Goal: Task Accomplishment & Management: Use online tool/utility

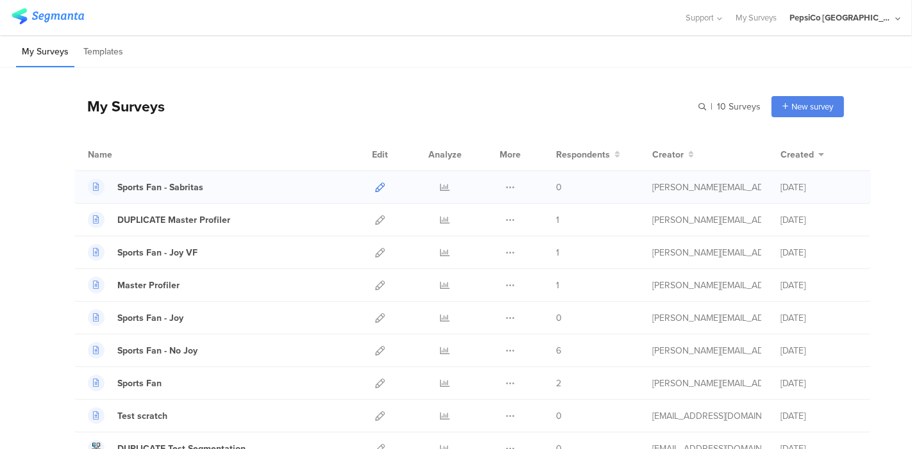
click at [375, 183] on icon at bounding box center [380, 188] width 10 height 10
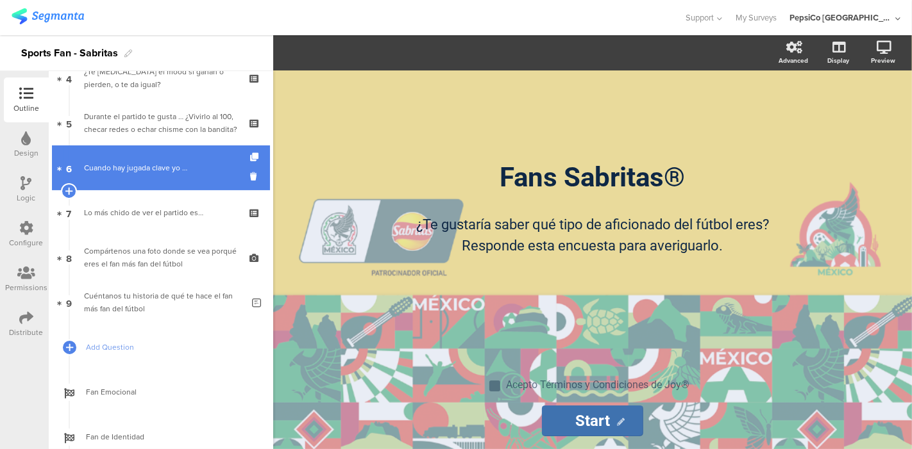
scroll to position [353, 0]
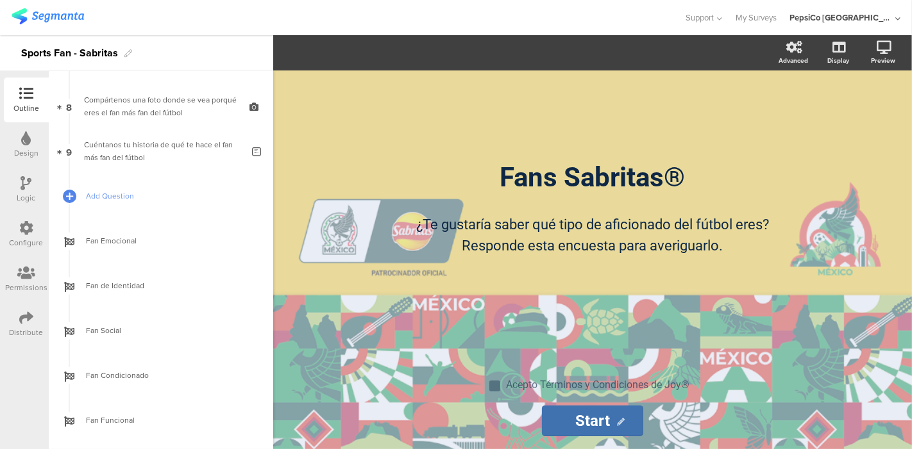
click at [905, 299] on div "Fans Sabritas® Fans Sabritas® ¿Te gustaría saber qué tipo de aficionado del fút…" at bounding box center [592, 260] width 639 height 379
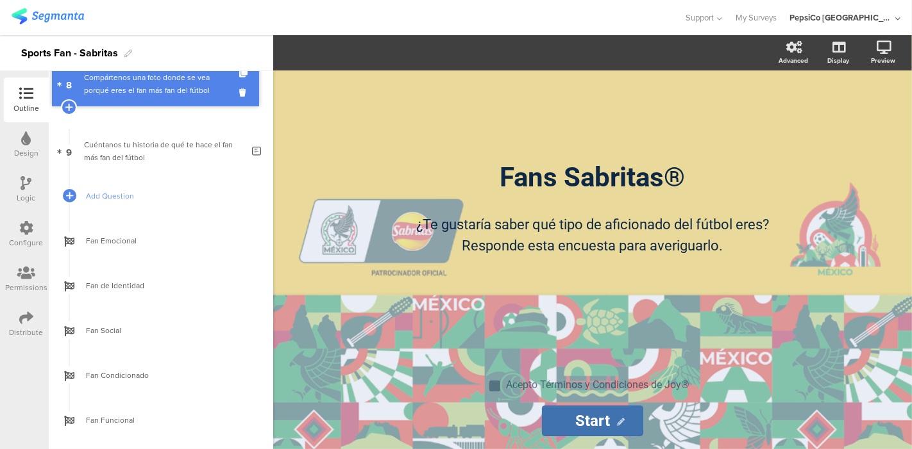
scroll to position [330, 0]
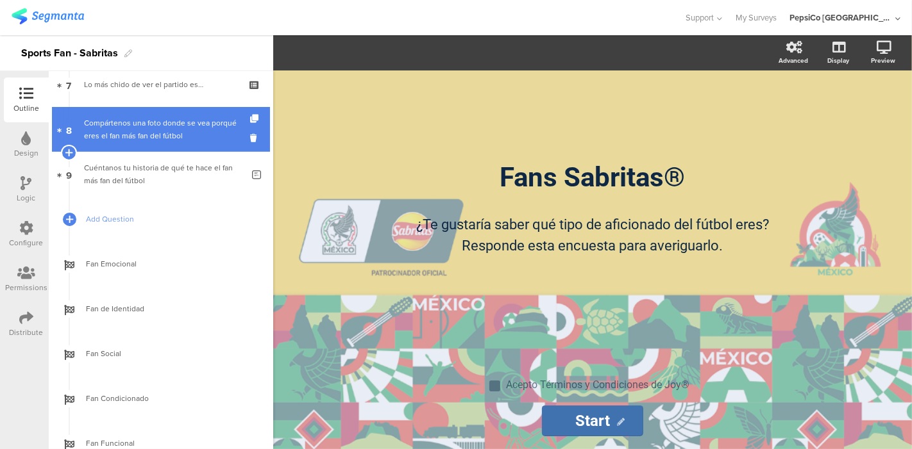
click at [199, 133] on div "Compártenos una foto donde se vea porqué eres el fan más fan del fútbol" at bounding box center [160, 130] width 153 height 26
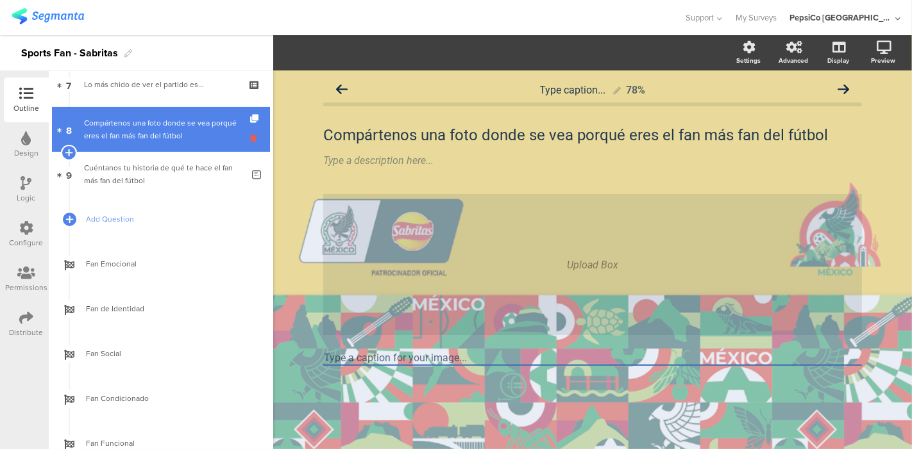
click at [250, 140] on icon at bounding box center [255, 138] width 11 height 12
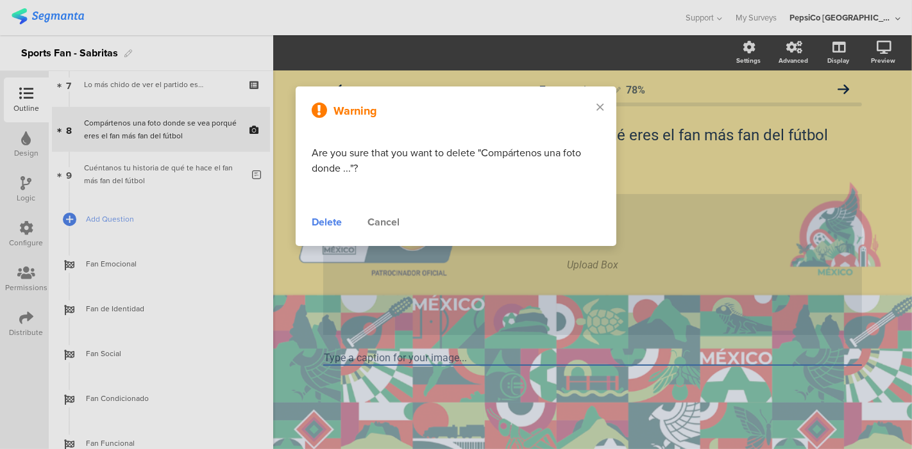
click at [319, 217] on div "Delete" at bounding box center [327, 222] width 30 height 15
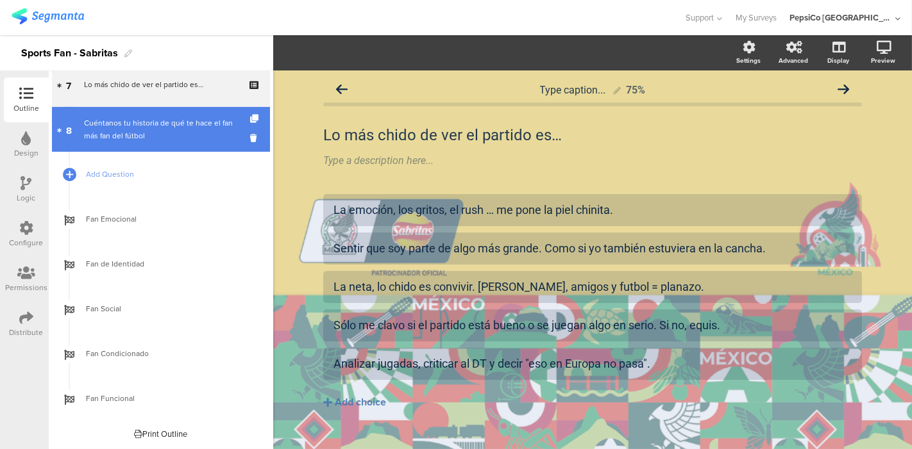
click at [150, 141] on div "Cuéntanos tu historia de qué te hace el fan más fan del fútbol" at bounding box center [163, 130] width 158 height 26
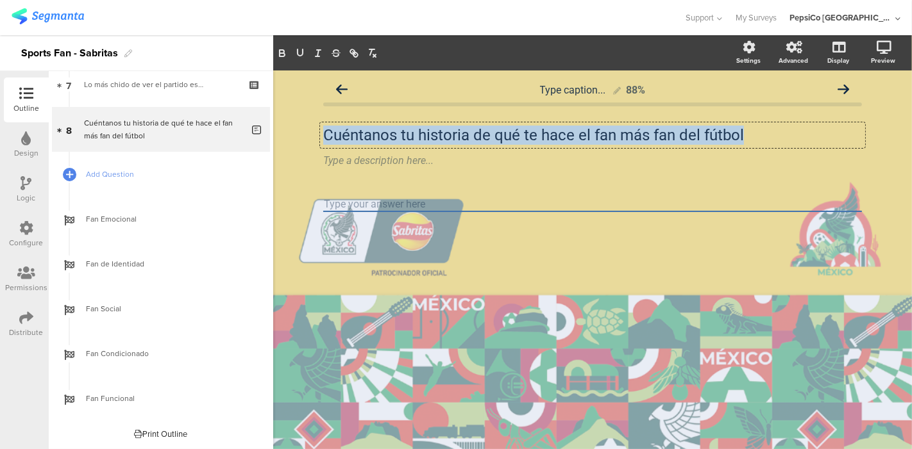
drag, startPoint x: 742, startPoint y: 135, endPoint x: 279, endPoint y: 138, distance: 462.9
click at [279, 138] on div "Type caption... 88% Cuéntanos tu historia de qué te hace el fan más fan del fút…" at bounding box center [592, 260] width 639 height 379
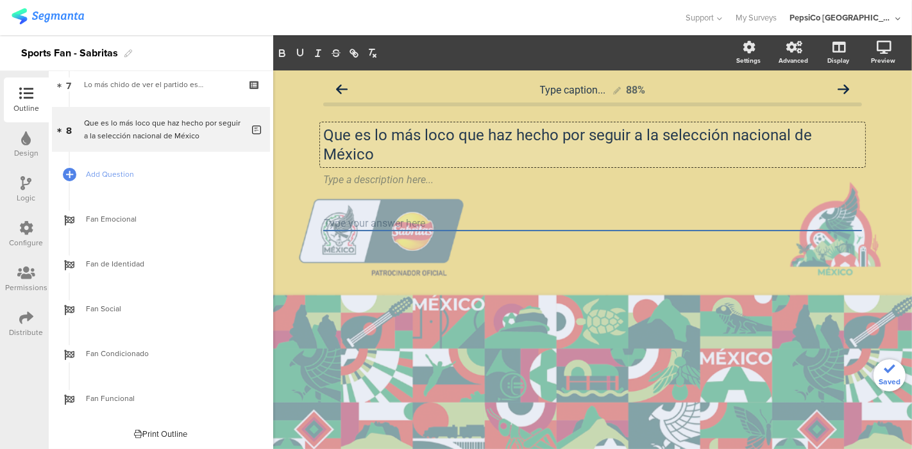
click at [324, 134] on p "Que es lo más loco que haz hecho por seguir a la selección nacional de México" at bounding box center [592, 145] width 539 height 38
click at [357, 137] on p "¿Que es lo más loco que haz hecho por seguir a la selección nacional de México" at bounding box center [592, 145] width 539 height 38
click at [515, 137] on p "¿Qué es lo más loco que haz hecho por seguir a la selección nacional de México" at bounding box center [592, 145] width 539 height 38
click at [674, 136] on p "¿Qué es lo más loco que haz hecho por seguir a la selección nacional de México" at bounding box center [592, 145] width 539 height 38
click at [745, 136] on p "¿Qué es lo más loco que haz hecho por seguir a la Selección nacional de México" at bounding box center [592, 145] width 539 height 38
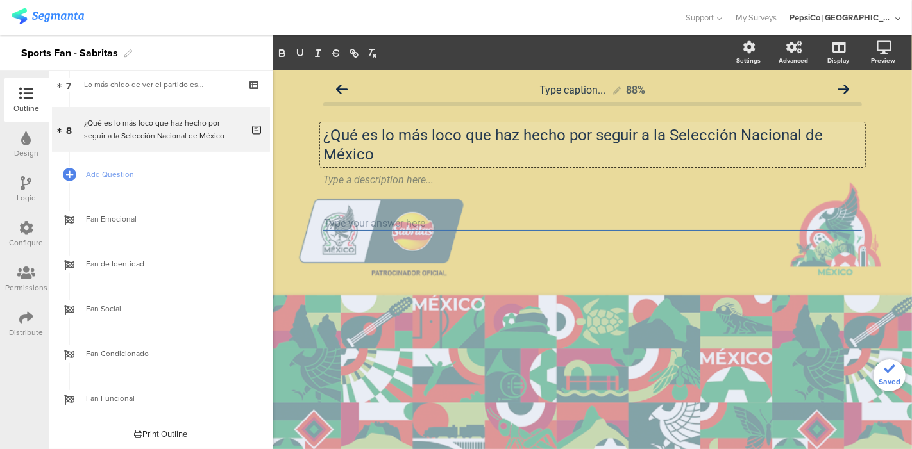
click at [429, 149] on p "¿Qué es lo más loco que haz hecho por seguir a la Selección Nacional de México" at bounding box center [592, 145] width 539 height 38
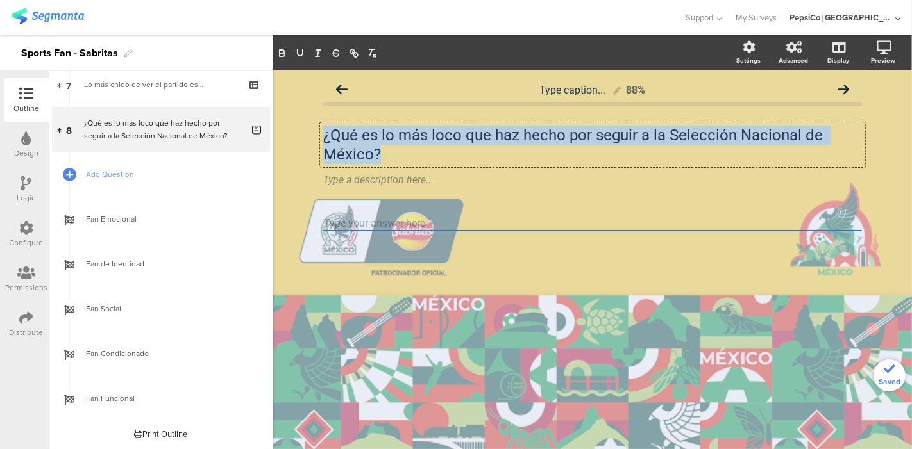
drag, startPoint x: 414, startPoint y: 157, endPoint x: 316, endPoint y: 135, distance: 100.0
click at [315, 135] on div "Type caption... 88% ¿Qué es lo más loco que haz hecho por seguir a la Selección…" at bounding box center [592, 177] width 564 height 212
copy p "¿Qué es lo más loco que haz hecho por seguir a la Selección Nacional de México?"
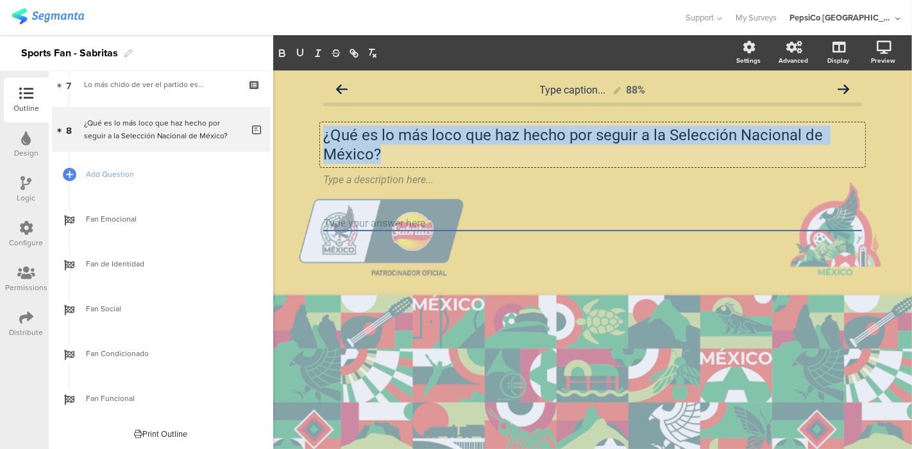
click at [516, 136] on p "¿Qué es lo más loco que haz hecho por seguir a la Selección Nacional de México?" at bounding box center [592, 145] width 539 height 38
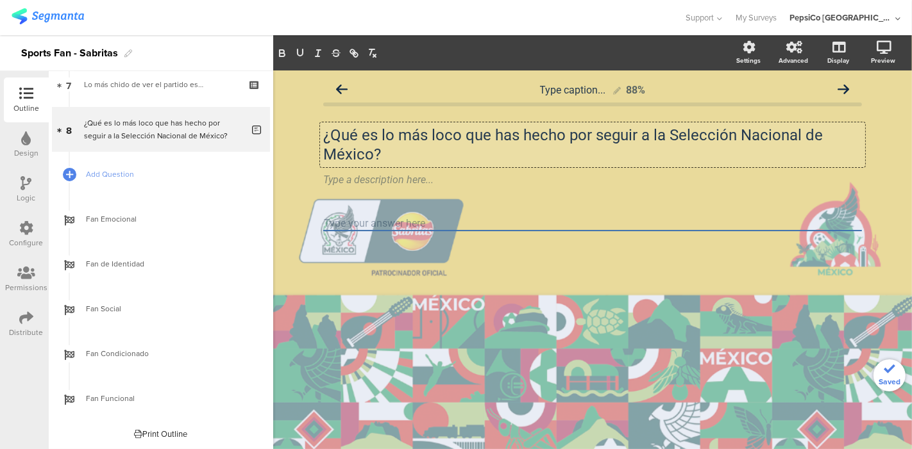
click at [674, 135] on p "¿Qué es lo más loco que has hecho por seguir a la Selección Nacional de México?" at bounding box center [592, 145] width 539 height 38
click at [746, 131] on p "¿Qué es lo más loco que has hecho por seguir a la selección Nacional de México?" at bounding box center [592, 145] width 539 height 38
click at [588, 142] on p "¿Qué es lo más loco que has hecho por seguir a la selección nacional de México?" at bounding box center [592, 145] width 539 height 38
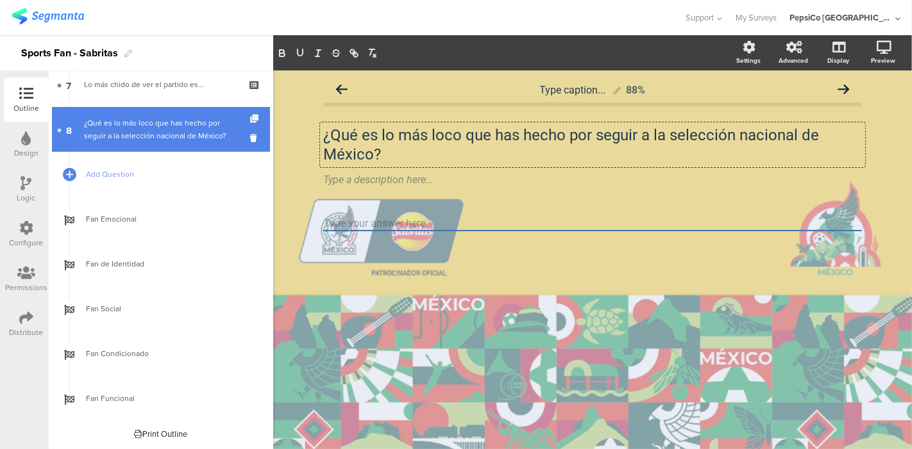
click at [250, 118] on icon at bounding box center [255, 119] width 11 height 8
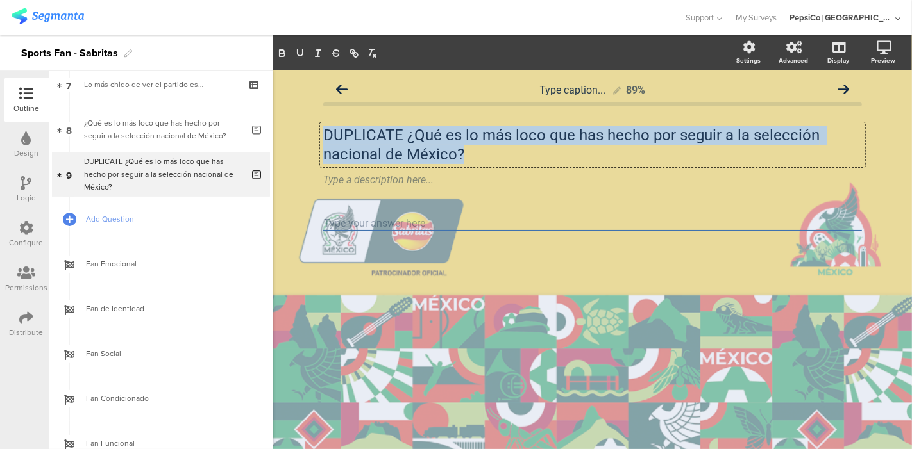
drag, startPoint x: 485, startPoint y: 155, endPoint x: 309, endPoint y: 133, distance: 177.7
click at [309, 133] on div "Type caption... 89% DUPLICATE ¿Qué es lo más loco que has hecho por seguir a la…" at bounding box center [592, 260] width 639 height 379
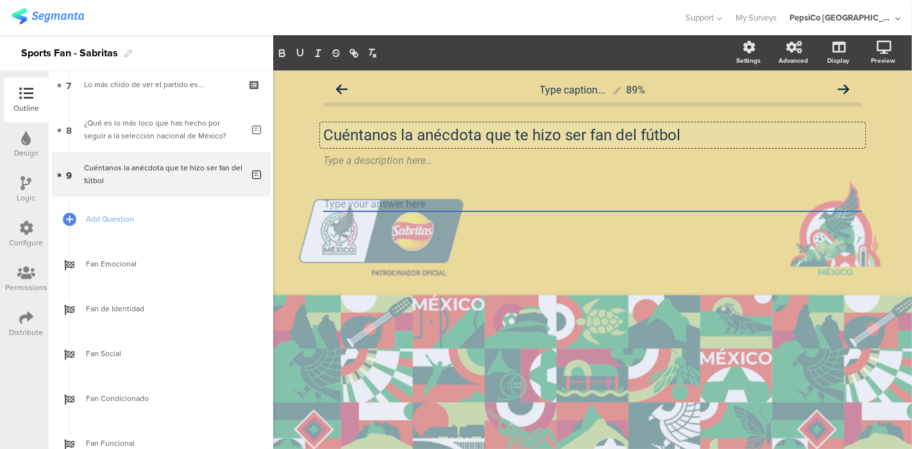
click at [410, 135] on p "Cuéntanos la anécdota que te hizo ser fan del fútbol" at bounding box center [592, 135] width 539 height 19
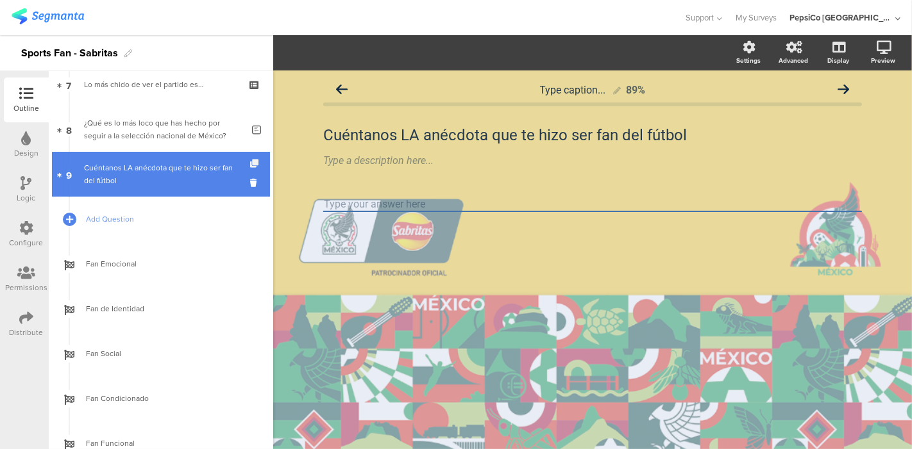
click at [250, 165] on icon at bounding box center [255, 164] width 11 height 8
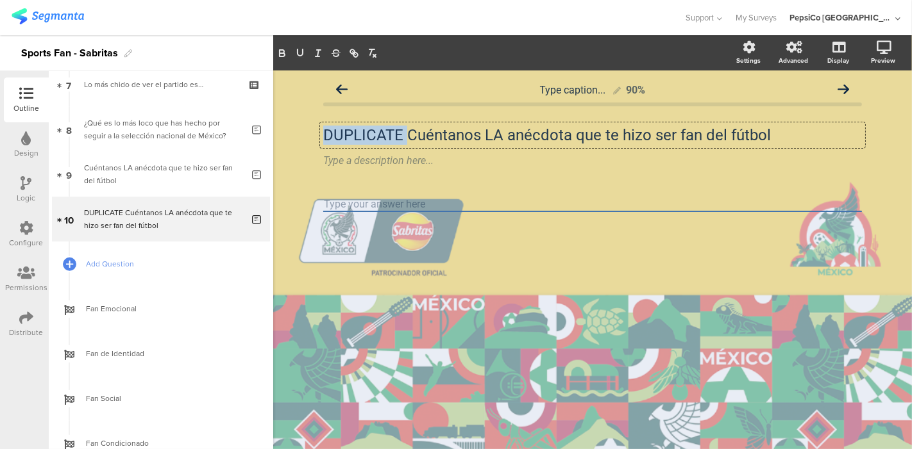
drag, startPoint x: 405, startPoint y: 135, endPoint x: 312, endPoint y: 136, distance: 93.0
click at [312, 136] on div "Type caption... 90% DUPLICATE Cuéntanos LA anécdota que te hizo ser fan del fút…" at bounding box center [592, 167] width 564 height 193
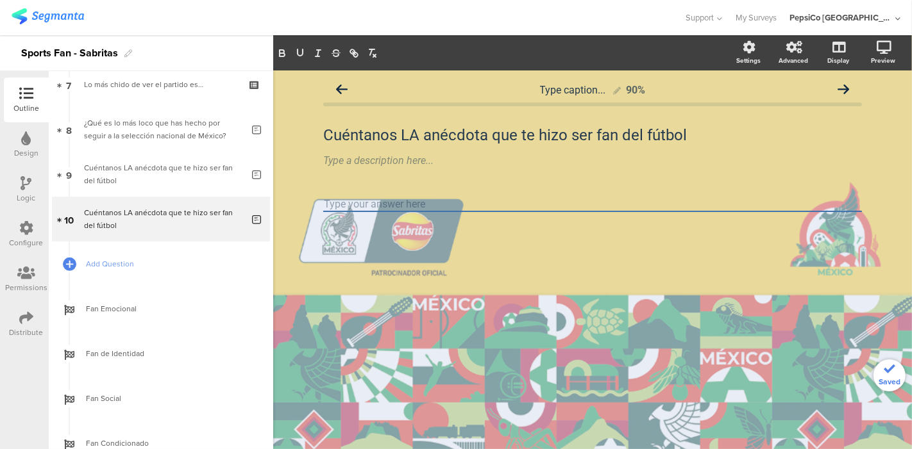
click at [360, 272] on div "Type caption... 90% Cuéntanos LA anécdota que te hizo ser fan del fútbol Cuénta…" at bounding box center [592, 260] width 639 height 379
click at [392, 129] on div "Cuéntanos LA anécdota que te hizo ser fan del fútbol Cuéntanos LA anécdota que …" at bounding box center [592, 135] width 545 height 26
click at [392, 129] on p "Cuéntanos LA anécdota que te hizo ser fan del fútbol" at bounding box center [592, 135] width 539 height 19
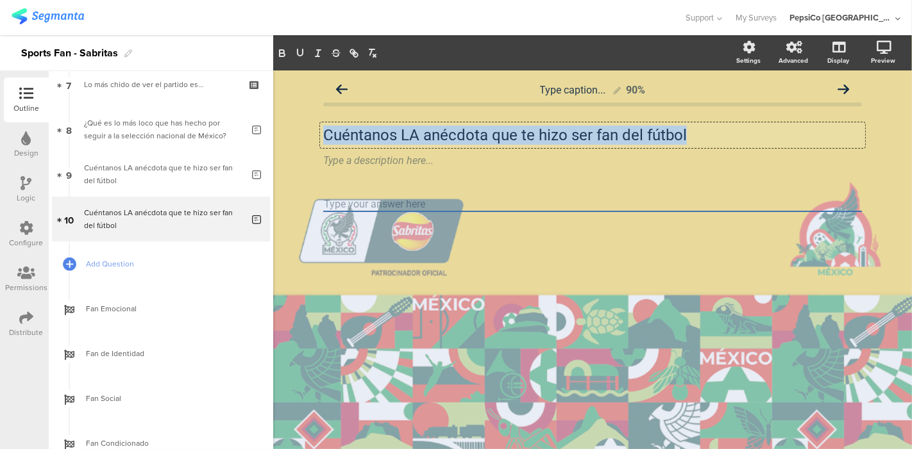
click at [392, 129] on p "Cuéntanos LA anécdota que te hizo ser fan del fútbol" at bounding box center [592, 135] width 539 height 19
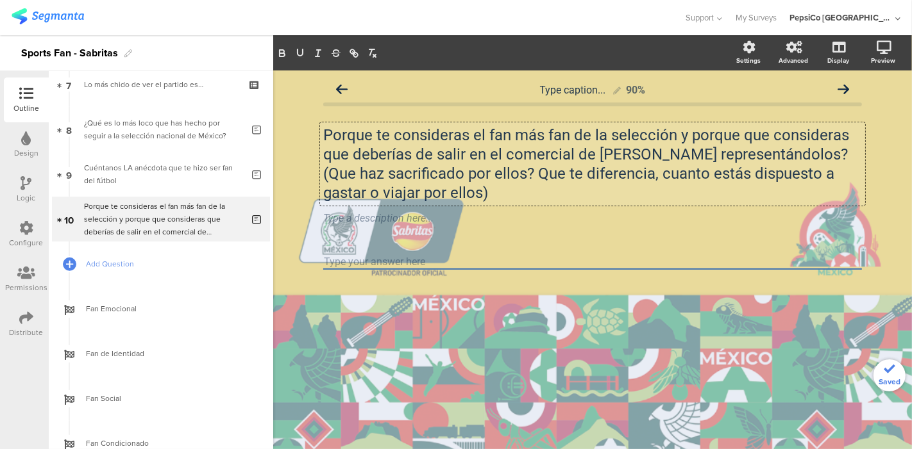
click at [325, 133] on p "Porque te consideras el fan más fan de la selección y porque que consideras que…" at bounding box center [592, 164] width 539 height 77
click at [684, 131] on p "¿Por qué te consideras el fan más fan de la selección y porque que consideras q…" at bounding box center [592, 164] width 539 height 77
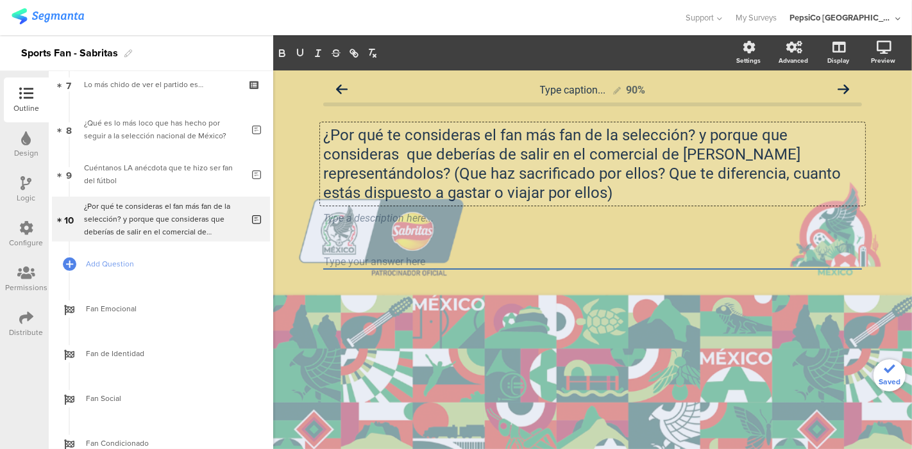
click at [708, 138] on p "¿Por qué te consideras el fan más fan de la selección? y porque que consideras …" at bounding box center [592, 164] width 539 height 77
click at [708, 138] on p "¿Por qué te consideras el fan más fan de la selección? ¿porque que consideras q…" at bounding box center [592, 164] width 539 height 77
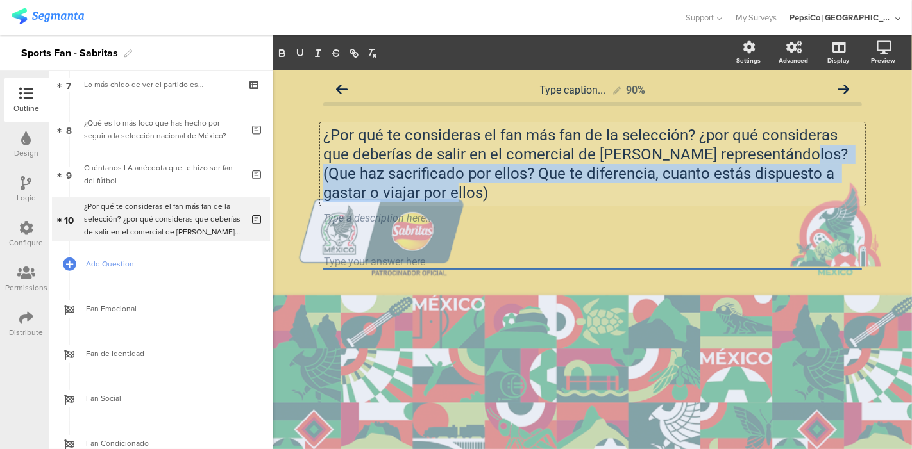
drag, startPoint x: 699, startPoint y: 190, endPoint x: 787, endPoint y: 151, distance: 95.9
click at [787, 151] on p "¿Por qué te consideras el fan más fan de la selección? ¿por qué consideras que …" at bounding box center [592, 164] width 539 height 77
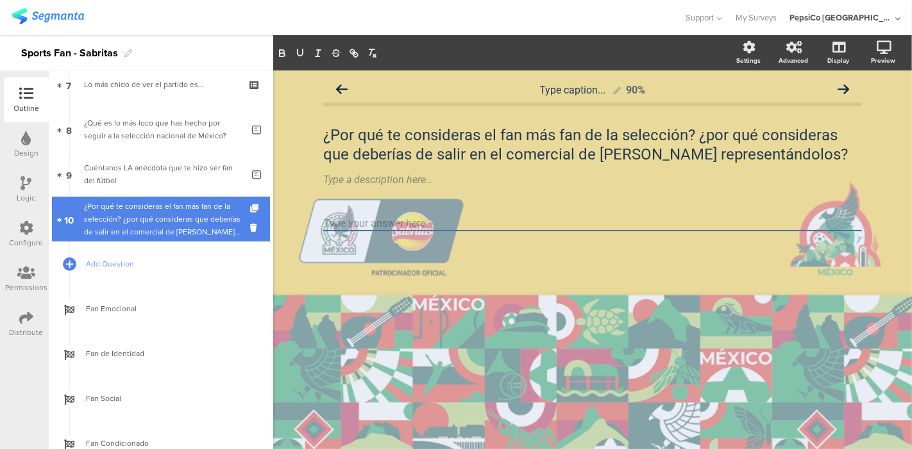
click at [250, 208] on icon at bounding box center [255, 209] width 11 height 8
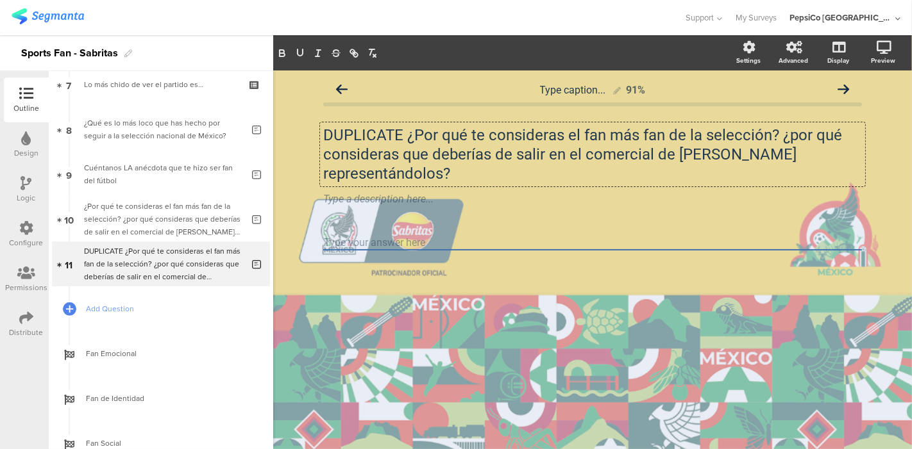
drag, startPoint x: 476, startPoint y: 172, endPoint x: 317, endPoint y: 124, distance: 166.1
click at [317, 124] on div "Type caption... 91% DUPLICATE ¿Por qué te consideras el fan más fan de la selec…" at bounding box center [592, 186] width 564 height 231
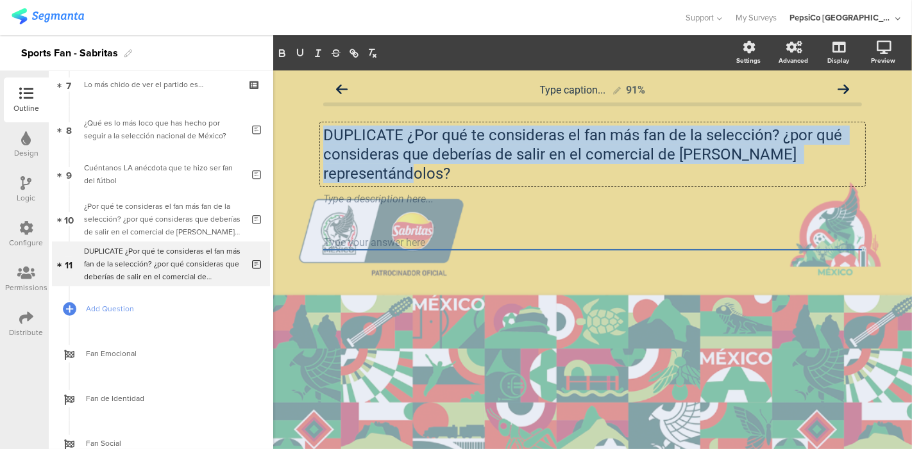
drag, startPoint x: 450, startPoint y: 174, endPoint x: 306, endPoint y: 133, distance: 150.2
click at [306, 133] on div "Type caption... 91% DUPLICATE ¿Por qué te consideras el fan más fan de la selec…" at bounding box center [592, 260] width 639 height 379
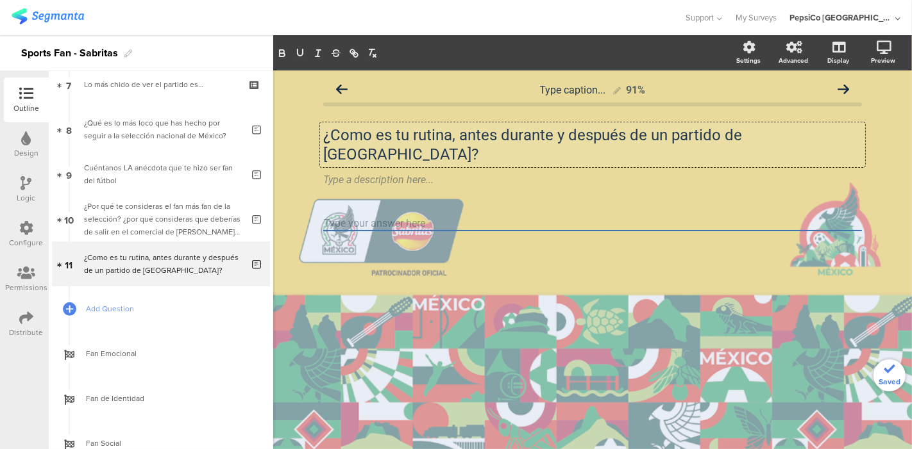
click at [347, 139] on p "¿Como es tu rutina, antes durante y después de un partido de [GEOGRAPHIC_DATA]?" at bounding box center [592, 145] width 539 height 38
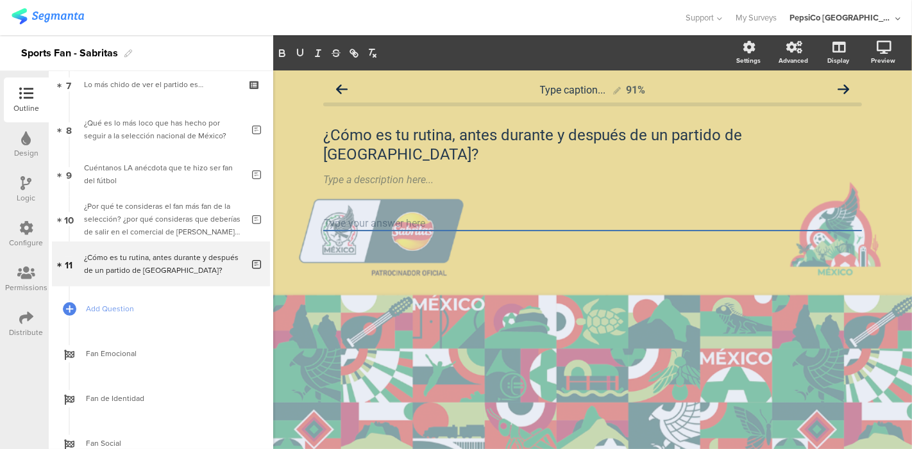
click at [439, 222] on div at bounding box center [592, 247] width 539 height 60
click at [122, 306] on span "Add Question" at bounding box center [168, 309] width 164 height 13
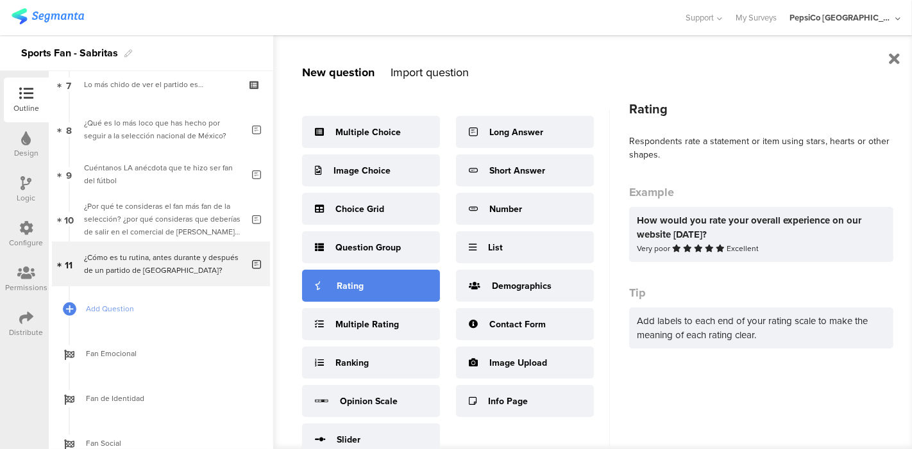
scroll to position [44, 0]
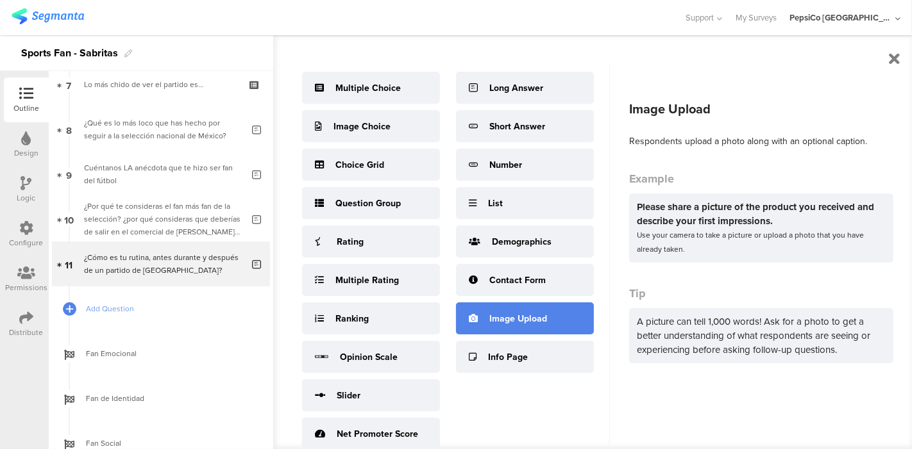
click at [494, 322] on div "Image Upload" at bounding box center [518, 318] width 58 height 13
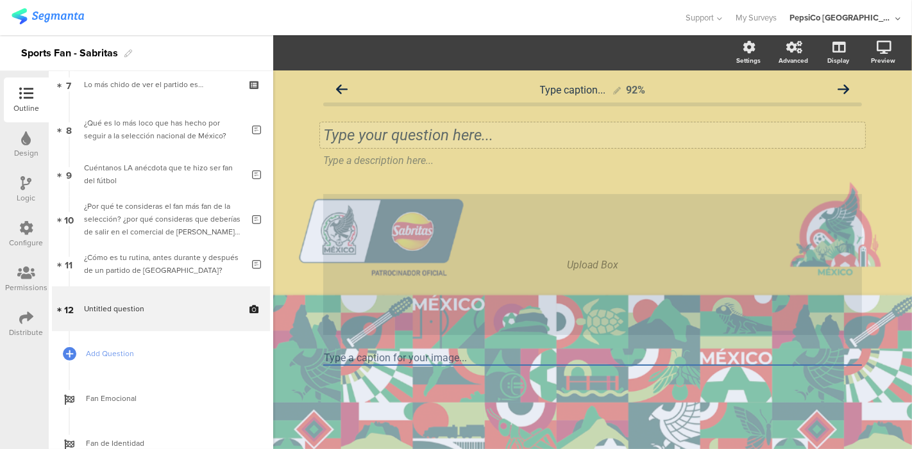
click at [385, 134] on div "Type your question here..." at bounding box center [592, 135] width 545 height 26
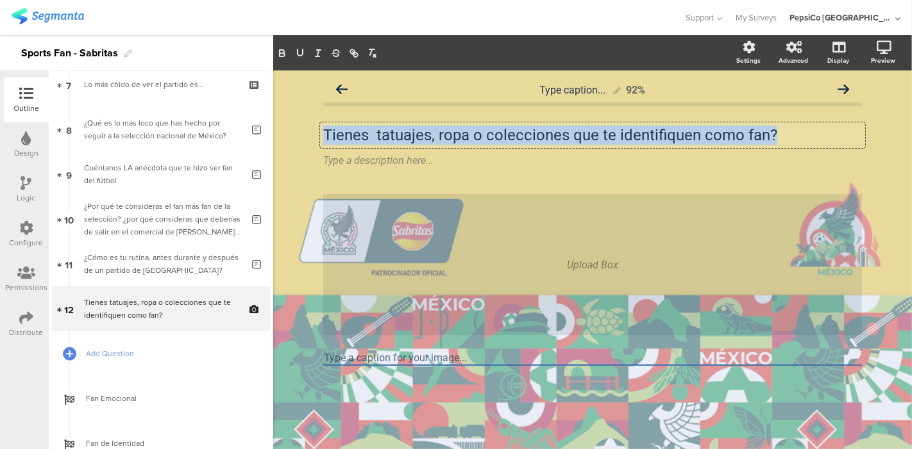
drag, startPoint x: 804, startPoint y: 140, endPoint x: 266, endPoint y: 150, distance: 538.0
click at [266, 150] on div "Outline Design Logic Configure Permissions Distribute New question Import quest…" at bounding box center [456, 242] width 912 height 414
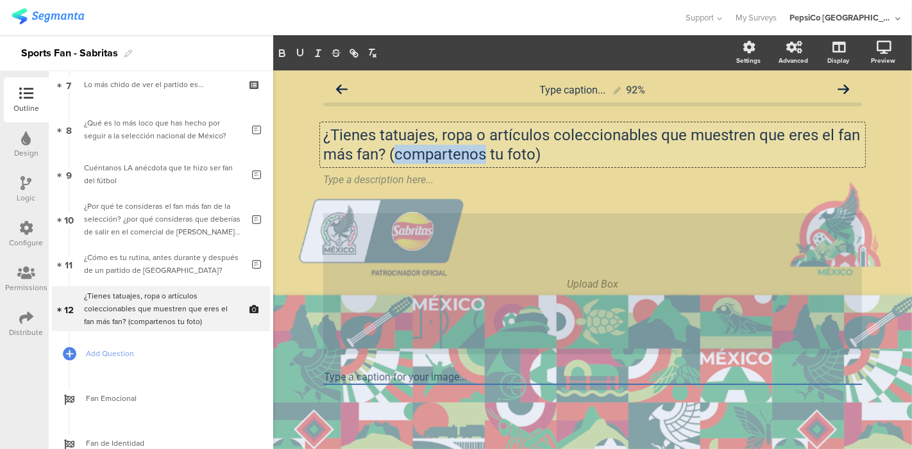
drag, startPoint x: 426, startPoint y: 153, endPoint x: 411, endPoint y: 156, distance: 15.9
click at [411, 156] on p "¿Tienes tatuajes, ropa o artículos coleccionables que muestren que eres el fan …" at bounding box center [592, 145] width 539 height 38
drag, startPoint x: 555, startPoint y: 158, endPoint x: 390, endPoint y: 148, distance: 165.7
click at [390, 148] on p "¿Tienes tatuajes, ropa o artículos coleccionables que muestren que eres el fan …" at bounding box center [592, 145] width 539 height 38
copy p "(compartenos tu foto)"
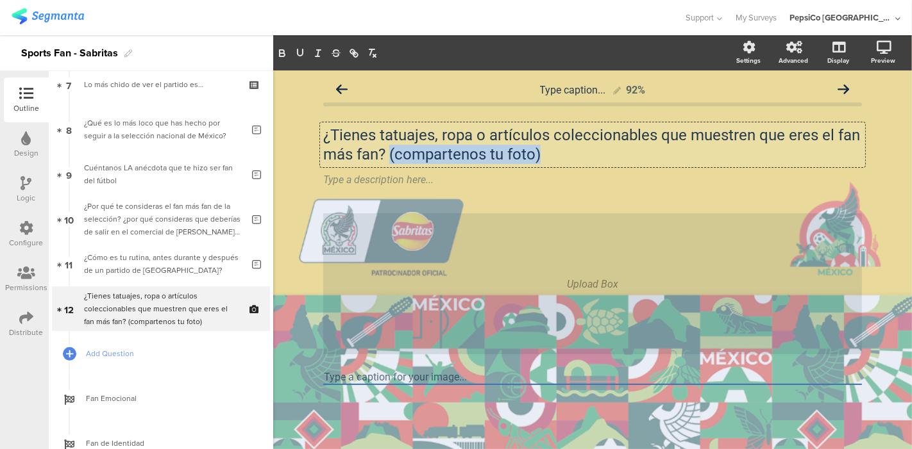
click at [547, 155] on p "¿Tienes tatuajes, ropa o artículos coleccionables que muestren que eres el fan …" at bounding box center [592, 145] width 539 height 38
drag, startPoint x: 535, startPoint y: 156, endPoint x: 460, endPoint y: 151, distance: 75.2
click at [460, 151] on p "¿Tienes tatuajes, ropa o artículos coleccionables que muestren que eres el fan …" at bounding box center [592, 145] width 539 height 38
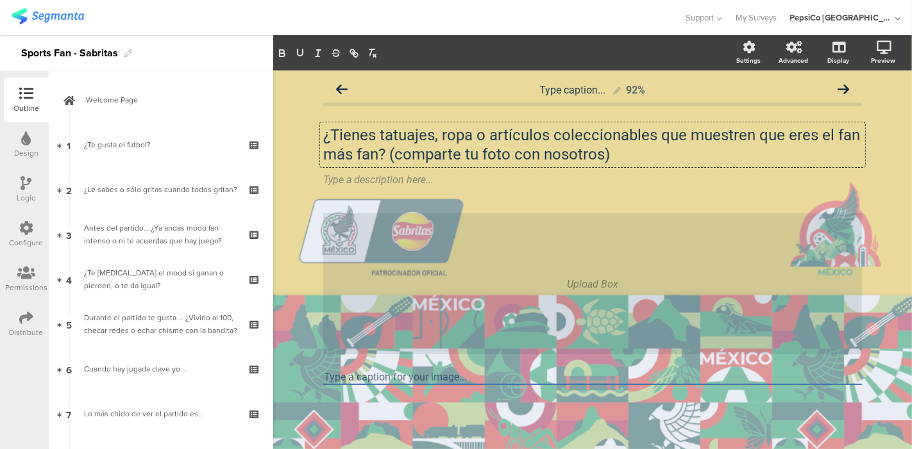
click at [492, 206] on div "Type caption... 92% ¿Tienes tatuajes, ropa o artículos coleccionables que muest…" at bounding box center [592, 253] width 539 height 353
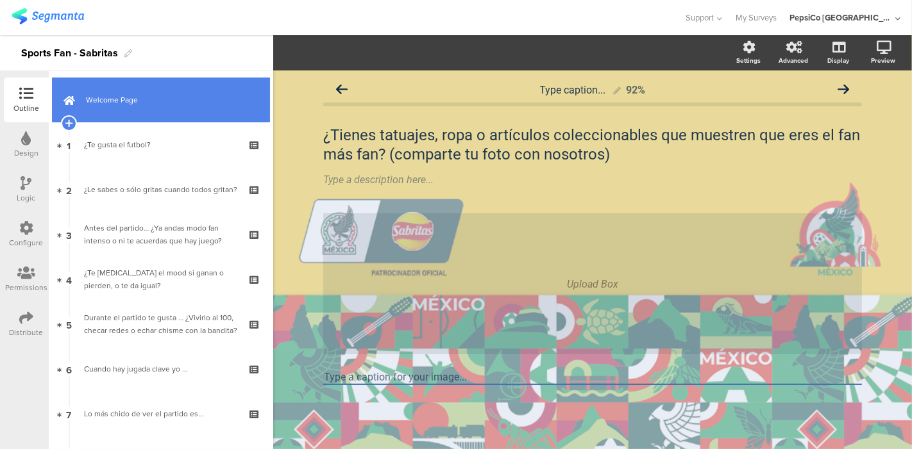
click at [156, 101] on span "Welcome Page" at bounding box center [168, 100] width 164 height 13
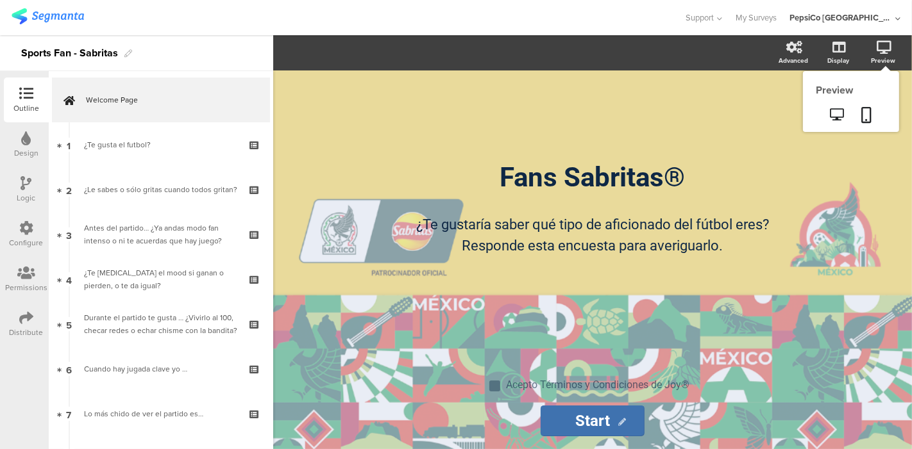
click at [880, 50] on icon at bounding box center [883, 47] width 15 height 13
click at [837, 117] on icon at bounding box center [836, 114] width 13 height 12
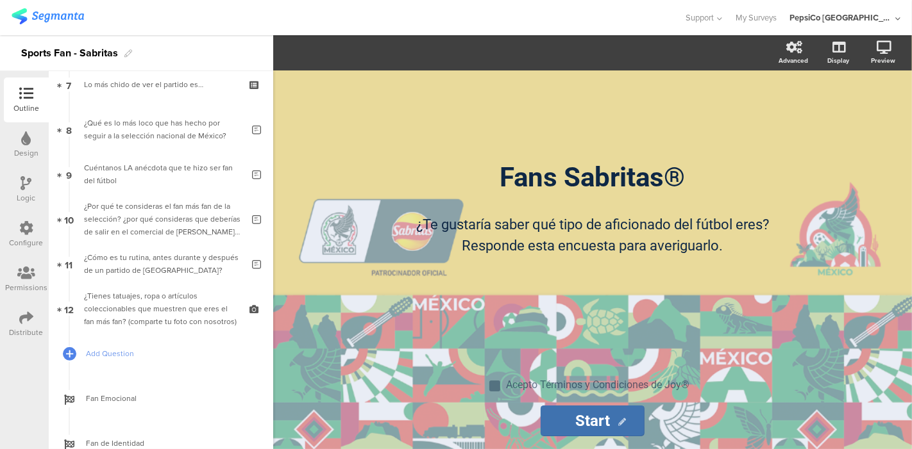
scroll to position [329, 0]
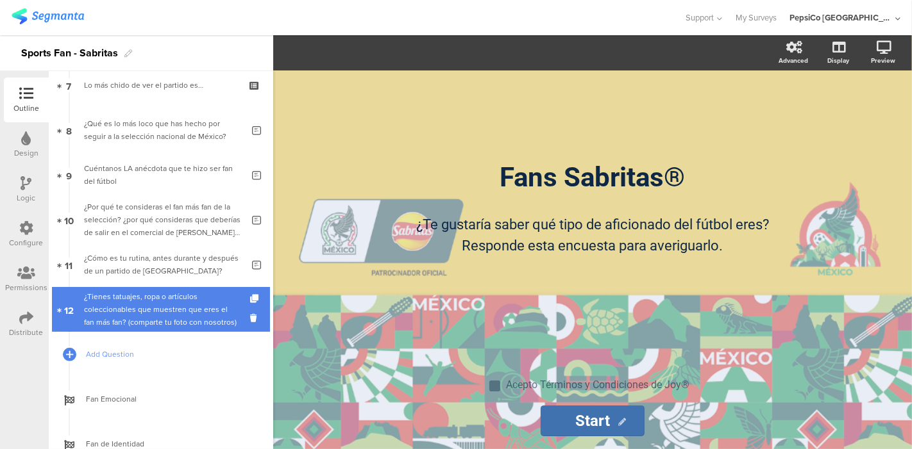
click at [138, 319] on div "¿Tienes tatuajes, ropa o artículos coleccionables que muestren que eres el fan …" at bounding box center [160, 309] width 153 height 38
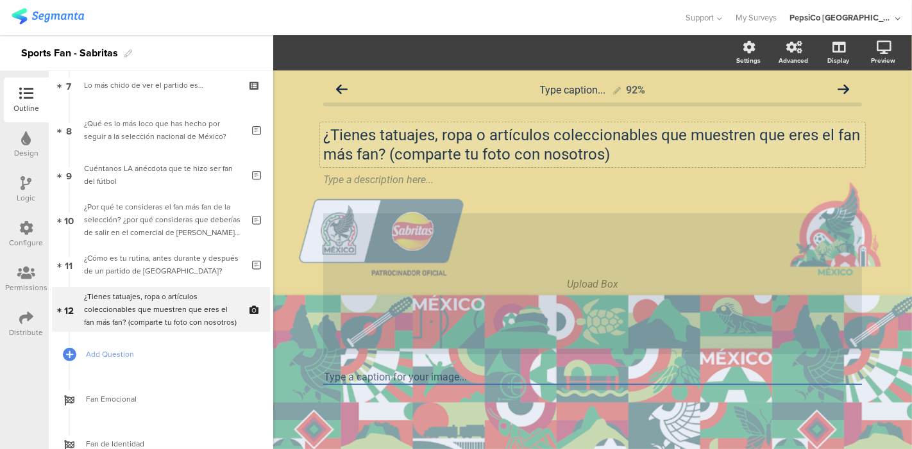
click at [403, 155] on div "¿Tienes tatuajes, ropa o artículos coleccionables que muestren que eres el fan …" at bounding box center [592, 144] width 545 height 45
click at [473, 155] on p "¿Tienes tatuajes, ropa o artículos coleccionables que muestren que eres el fan …" at bounding box center [592, 145] width 539 height 38
click at [613, 150] on p "¿Tienes tatuajes, ropa o artículos coleccionables que muestren que eres el fan …" at bounding box center [592, 145] width 539 height 38
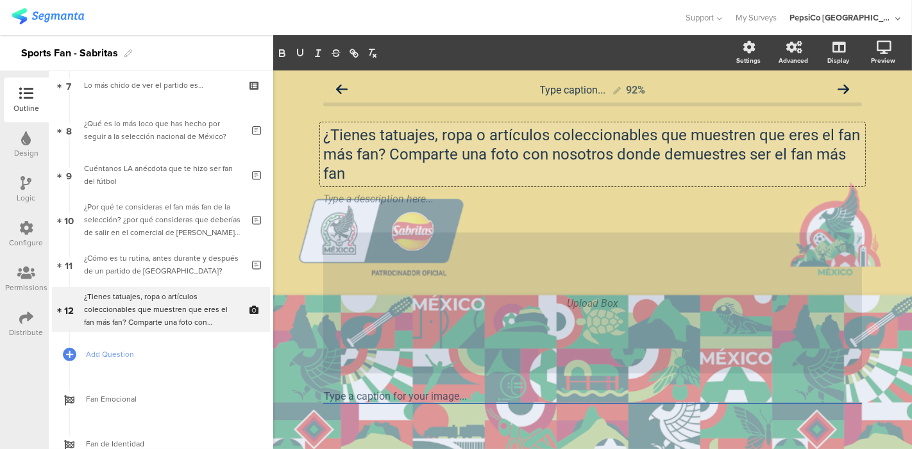
click at [479, 153] on p "¿Tienes tatuajes, ropa o artículos coleccionables que muestren que eres el fan …" at bounding box center [592, 155] width 539 height 58
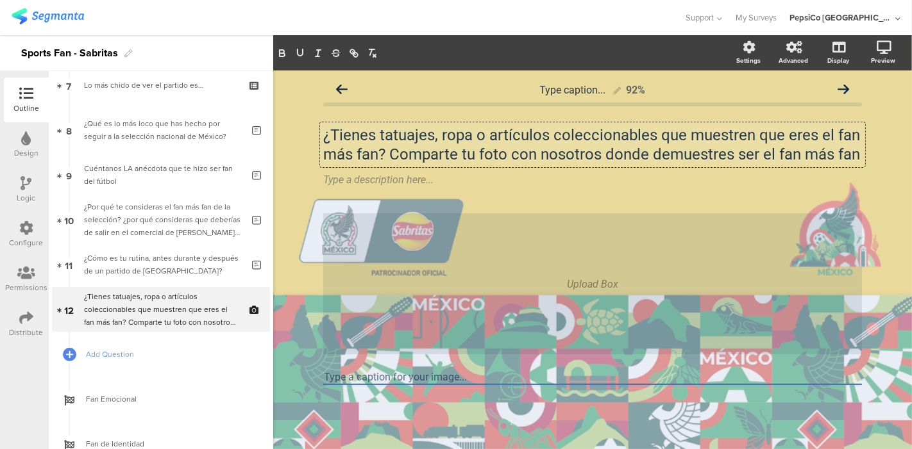
click at [399, 155] on p "¿Tienes tatuajes, ropa o artículos coleccionables que muestren que eres el fan …" at bounding box center [592, 145] width 539 height 38
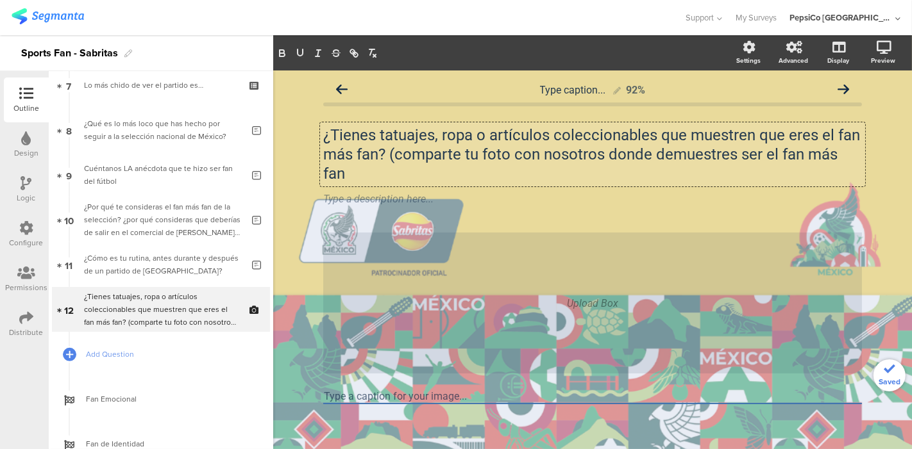
click at [596, 155] on p "¿Tienes tatuajes, ropa o artículos coleccionables que muestren que eres el fan …" at bounding box center [592, 155] width 539 height 58
drag, startPoint x: 612, startPoint y: 171, endPoint x: 610, endPoint y: 157, distance: 13.7
click at [610, 157] on p "¿Tienes tatuajes, ropa o artículos coleccionables que muestren que eres el fan …" at bounding box center [592, 155] width 539 height 58
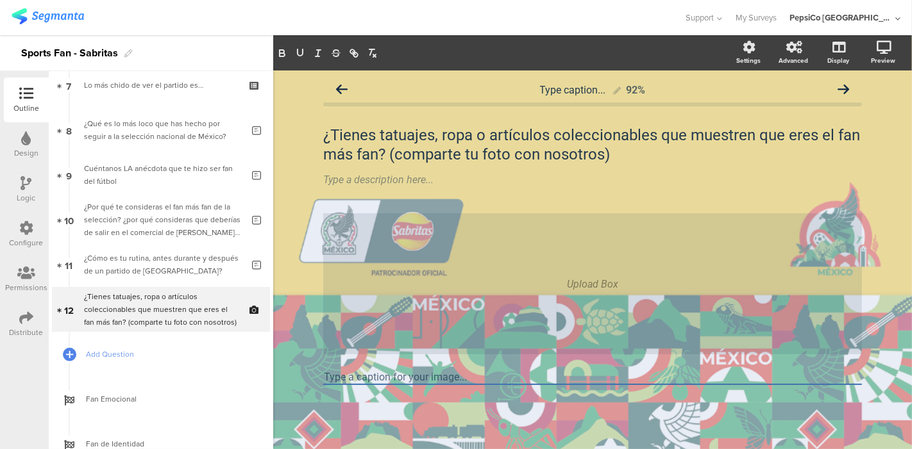
click at [630, 194] on div "¿Tienes tatuajes, ropa o artículos coleccionables que muestren que eres el fan …" at bounding box center [592, 157] width 539 height 88
